Goal: Navigation & Orientation: Find specific page/section

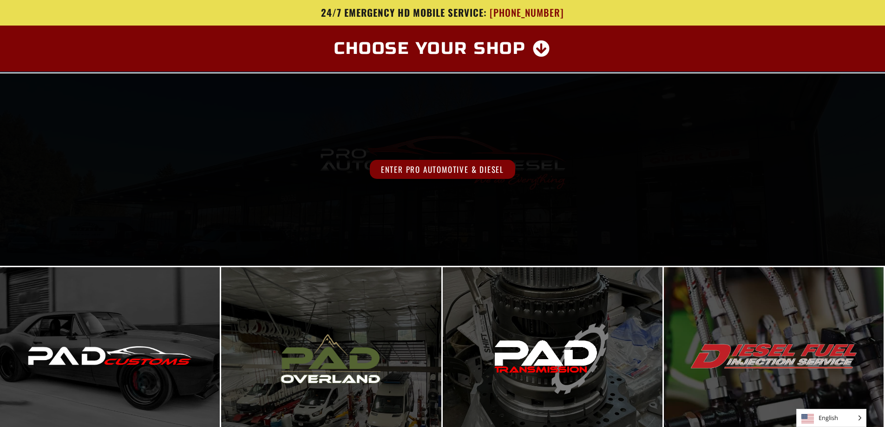
click at [449, 168] on span "Enter Pro Automotive & Diesel" at bounding box center [442, 169] width 145 height 19
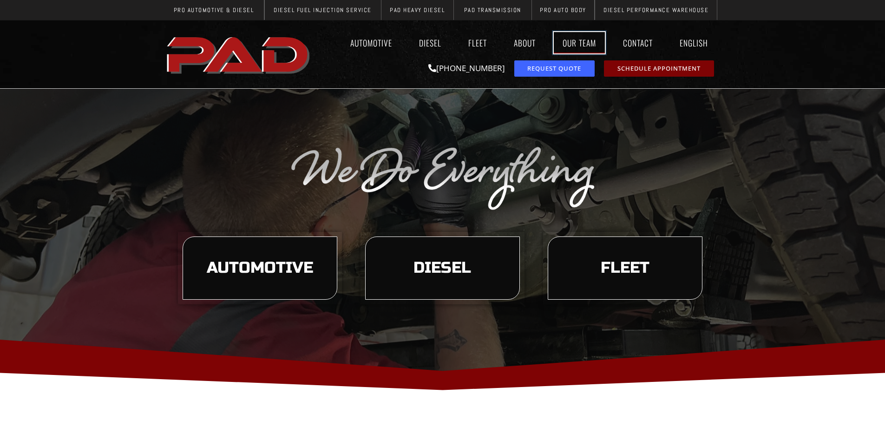
click at [579, 39] on link "Our Team" at bounding box center [579, 42] width 51 height 21
